Goal: Navigation & Orientation: Find specific page/section

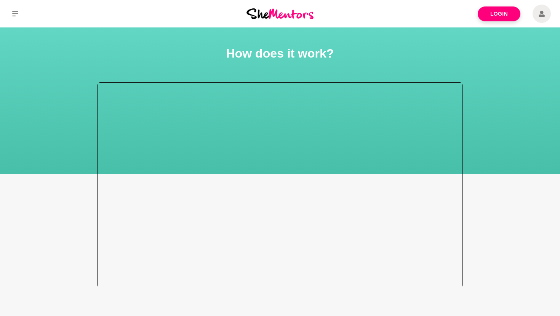
click at [278, 198] on div at bounding box center [279, 185] width 365 height 206
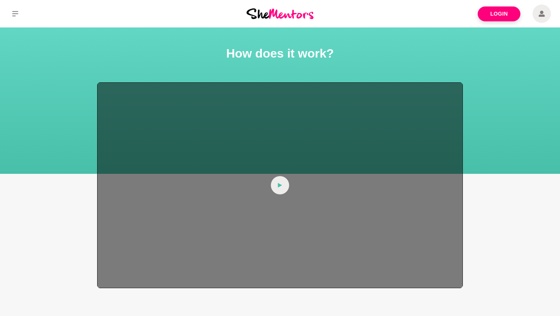
click at [278, 198] on div at bounding box center [279, 185] width 365 height 206
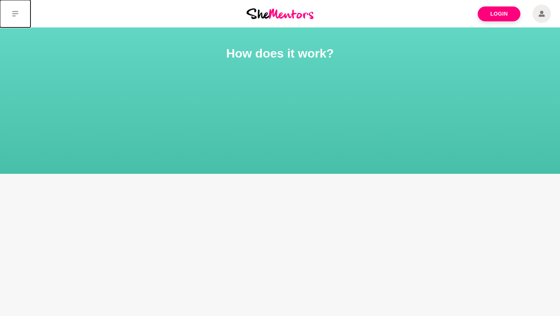
click at [16, 12] on icon at bounding box center [15, 14] width 6 height 6
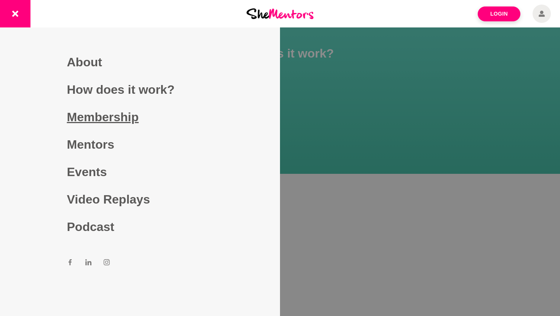
click at [115, 113] on link "Membership" at bounding box center [140, 116] width 146 height 27
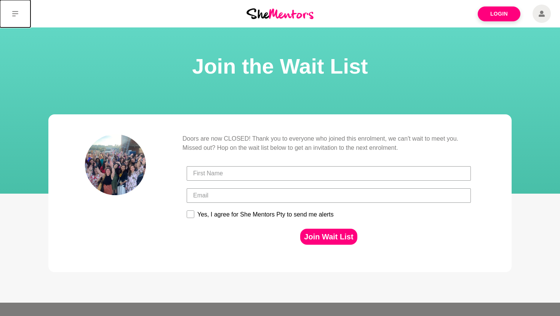
click at [9, 16] on button at bounding box center [15, 13] width 30 height 27
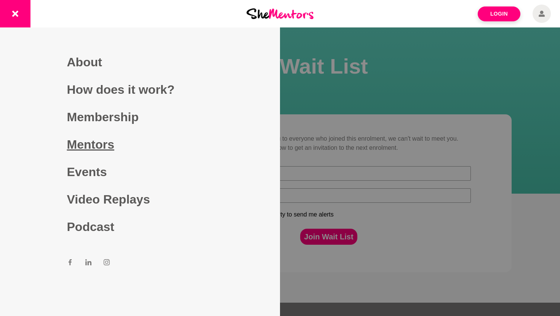
click at [83, 147] on link "Mentors" at bounding box center [140, 144] width 146 height 27
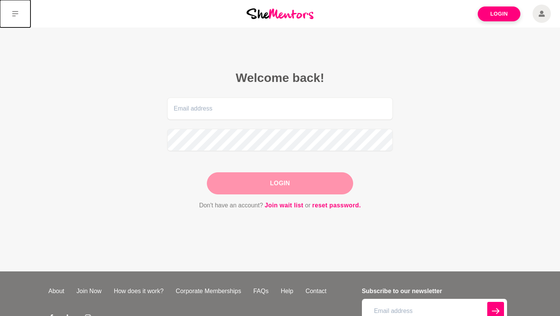
click at [16, 11] on icon at bounding box center [15, 14] width 6 height 6
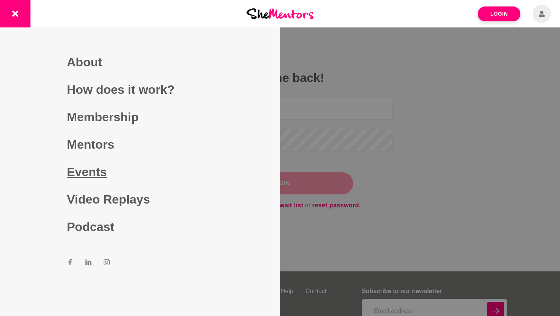
click at [89, 172] on link "Events" at bounding box center [140, 171] width 146 height 27
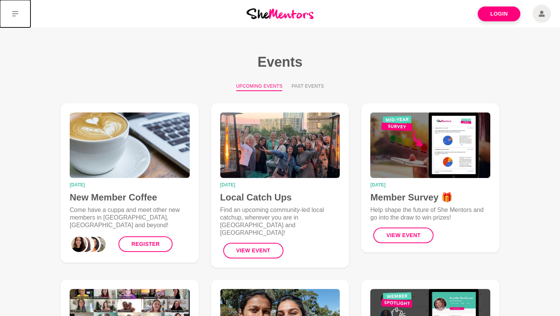
click at [18, 19] on button at bounding box center [15, 13] width 30 height 27
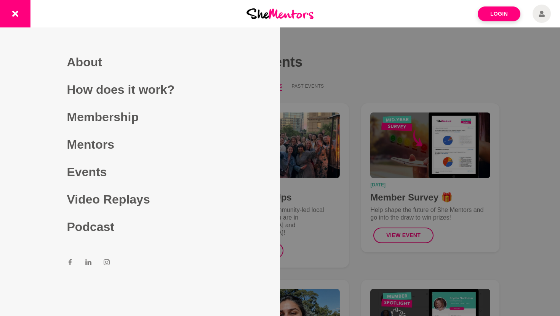
click at [70, 261] on icon at bounding box center [69, 261] width 3 height 6
click at [119, 93] on link "How does it work?" at bounding box center [140, 89] width 146 height 27
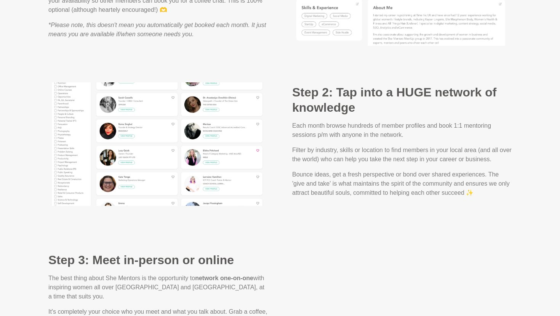
scroll to position [685, 0]
